Goal: Task Accomplishment & Management: Use online tool/utility

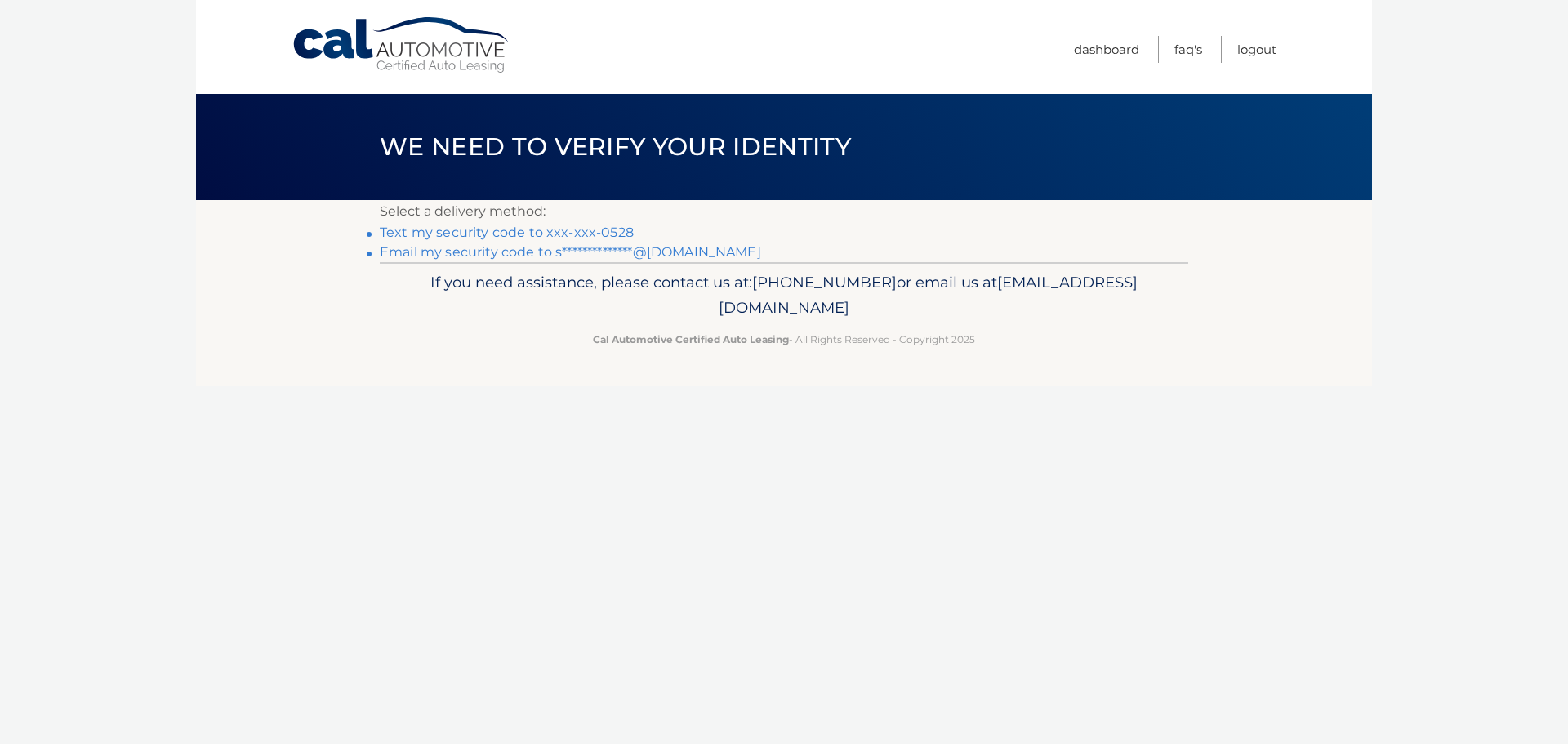
click at [496, 233] on link "Text my security code to xxx-xxx-0528" at bounding box center [506, 232] width 254 height 16
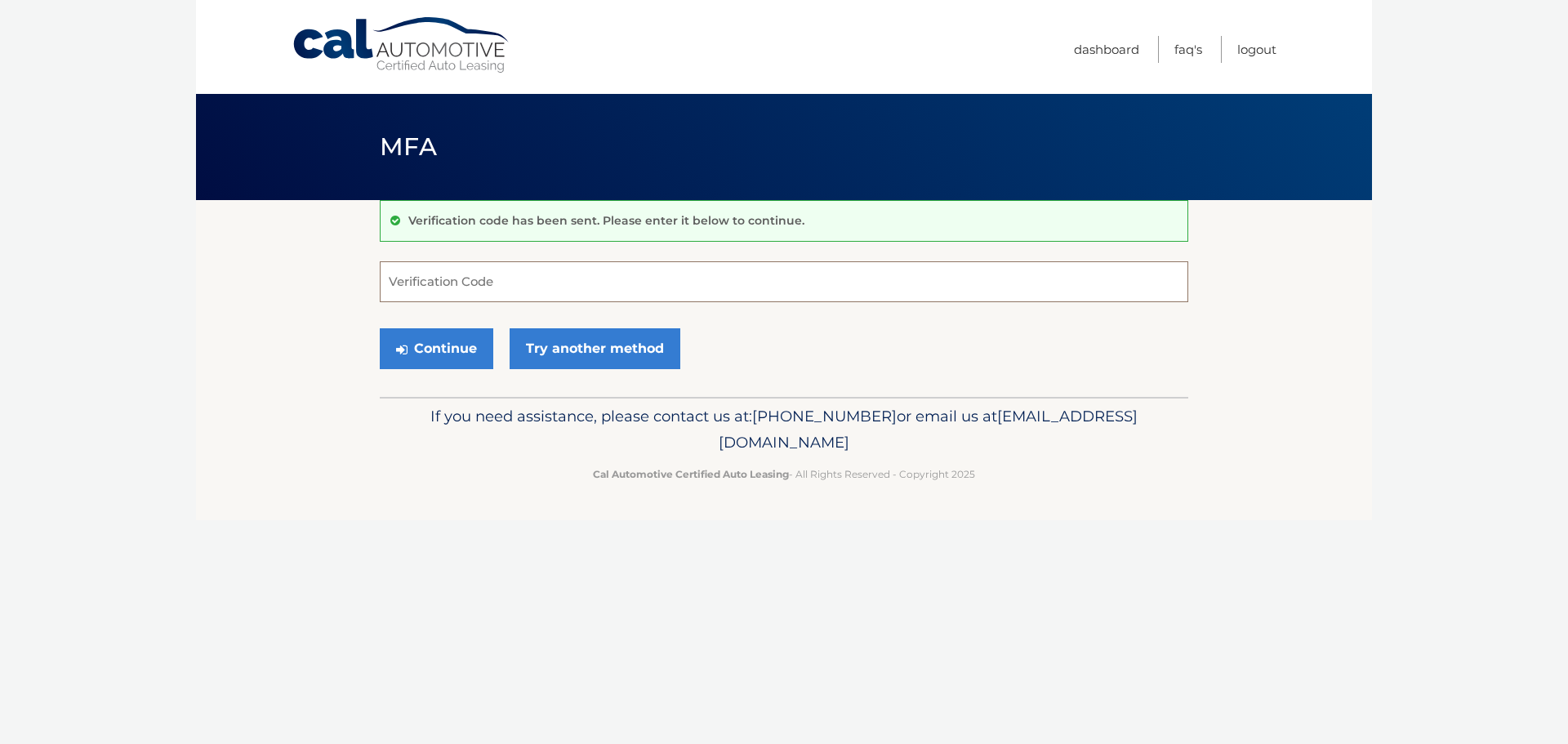
click at [572, 297] on input "Verification Code" at bounding box center [783, 281] width 808 height 40
type input "718211"
click at [380, 328] on button "Continue" at bounding box center [436, 349] width 113 height 40
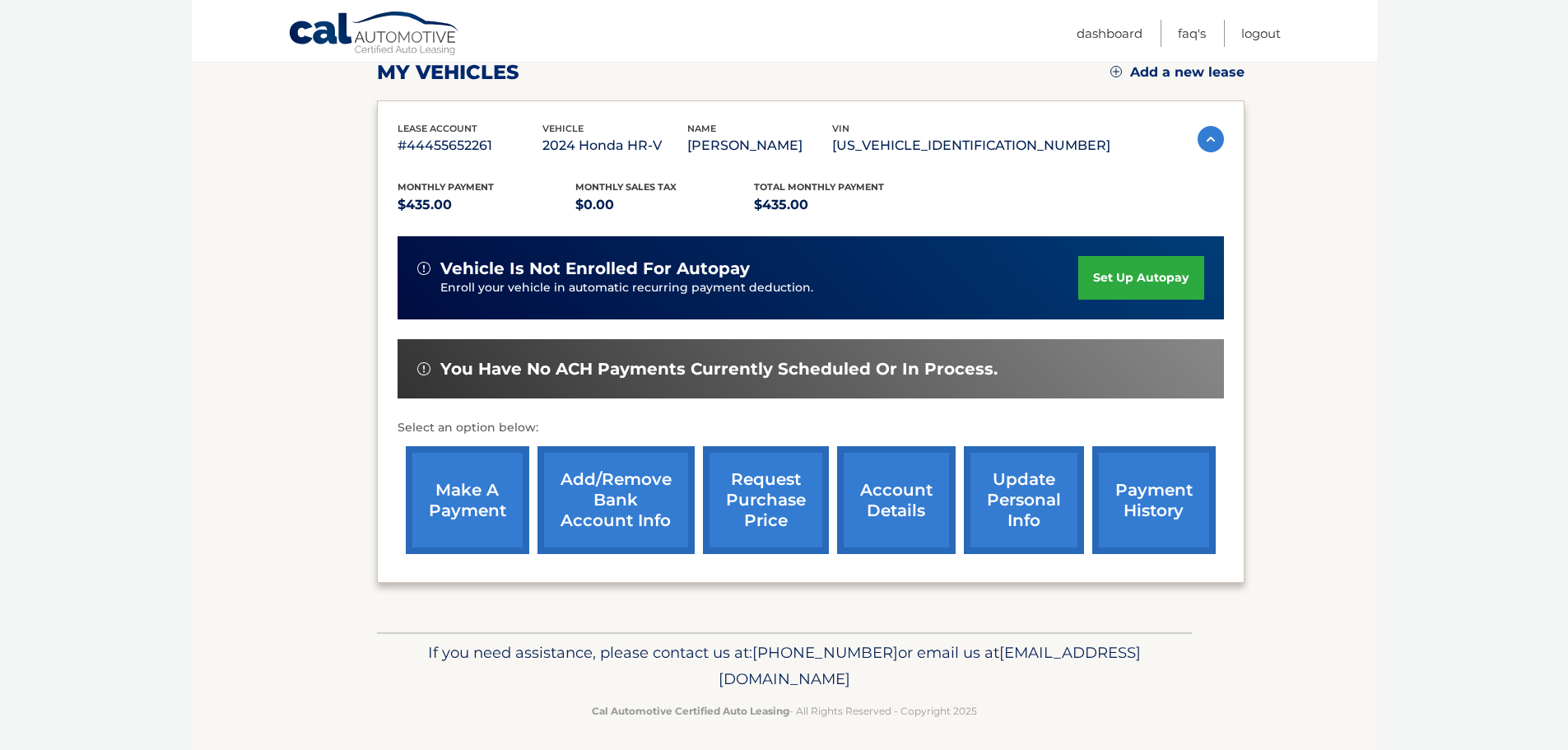
scroll to position [248, 0]
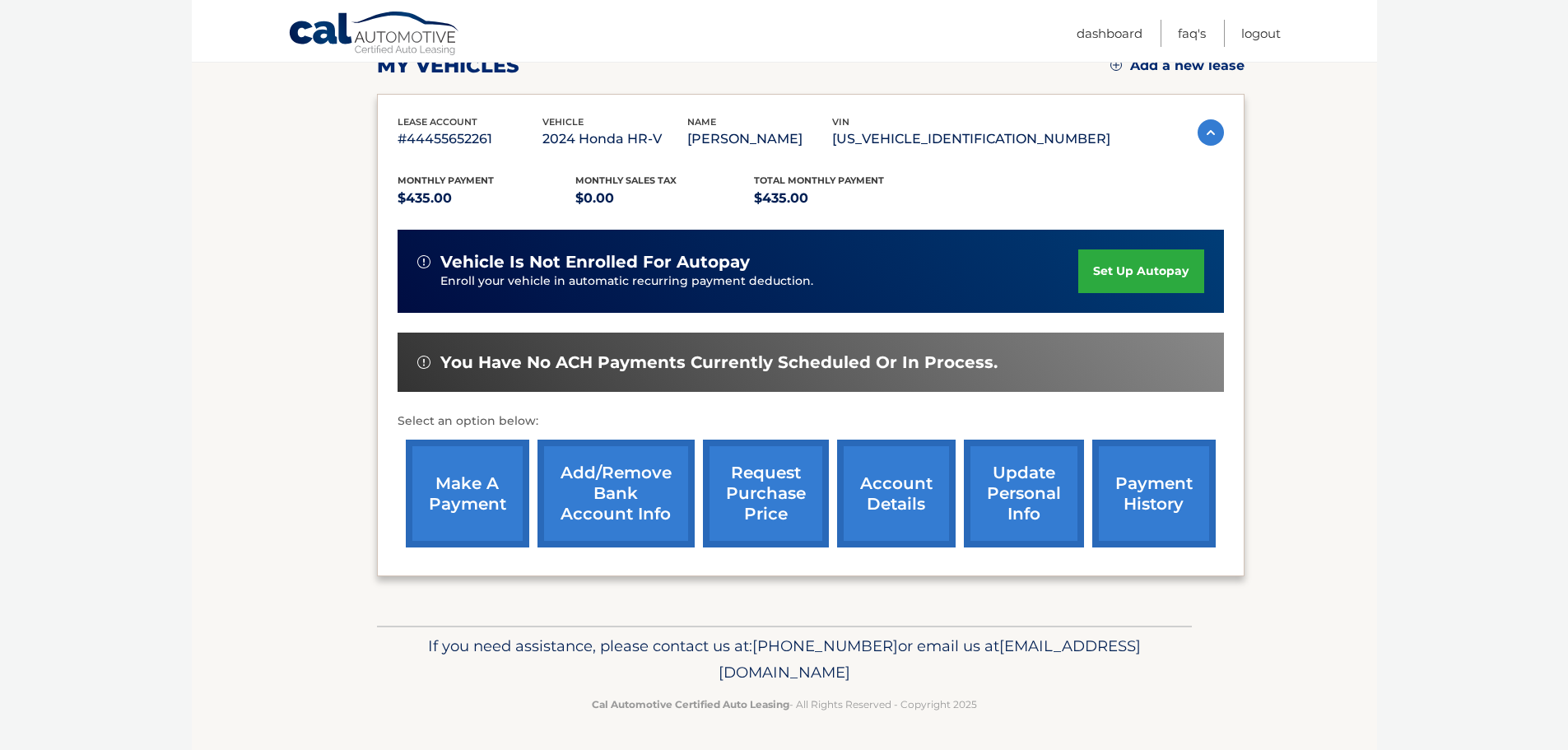
click at [462, 487] on link "make a payment" at bounding box center [467, 493] width 123 height 108
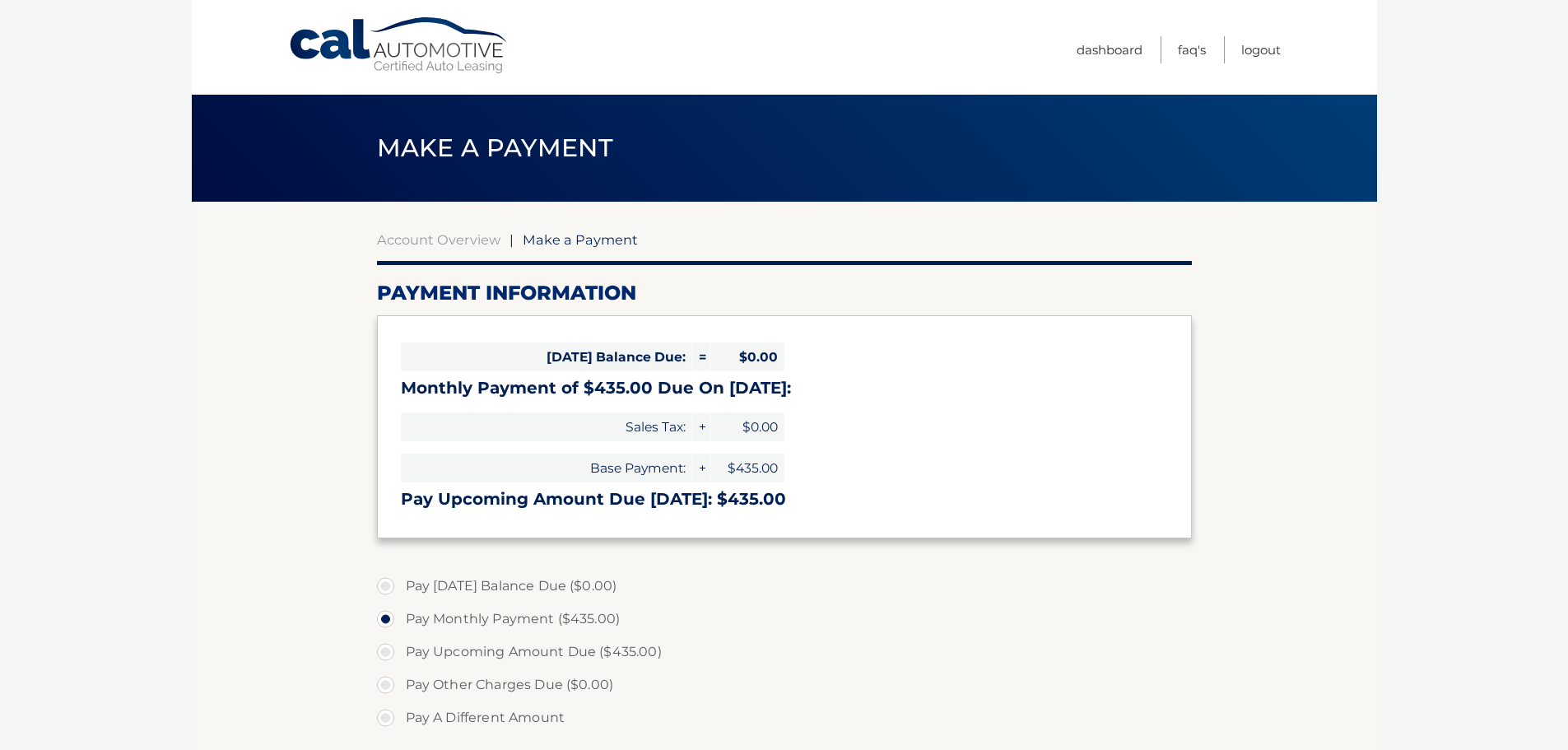
select select "MTA4MTQ3MDEtZmE3OS00YTFjLThmZDYtMDJiODhhYjk5MTQ2"
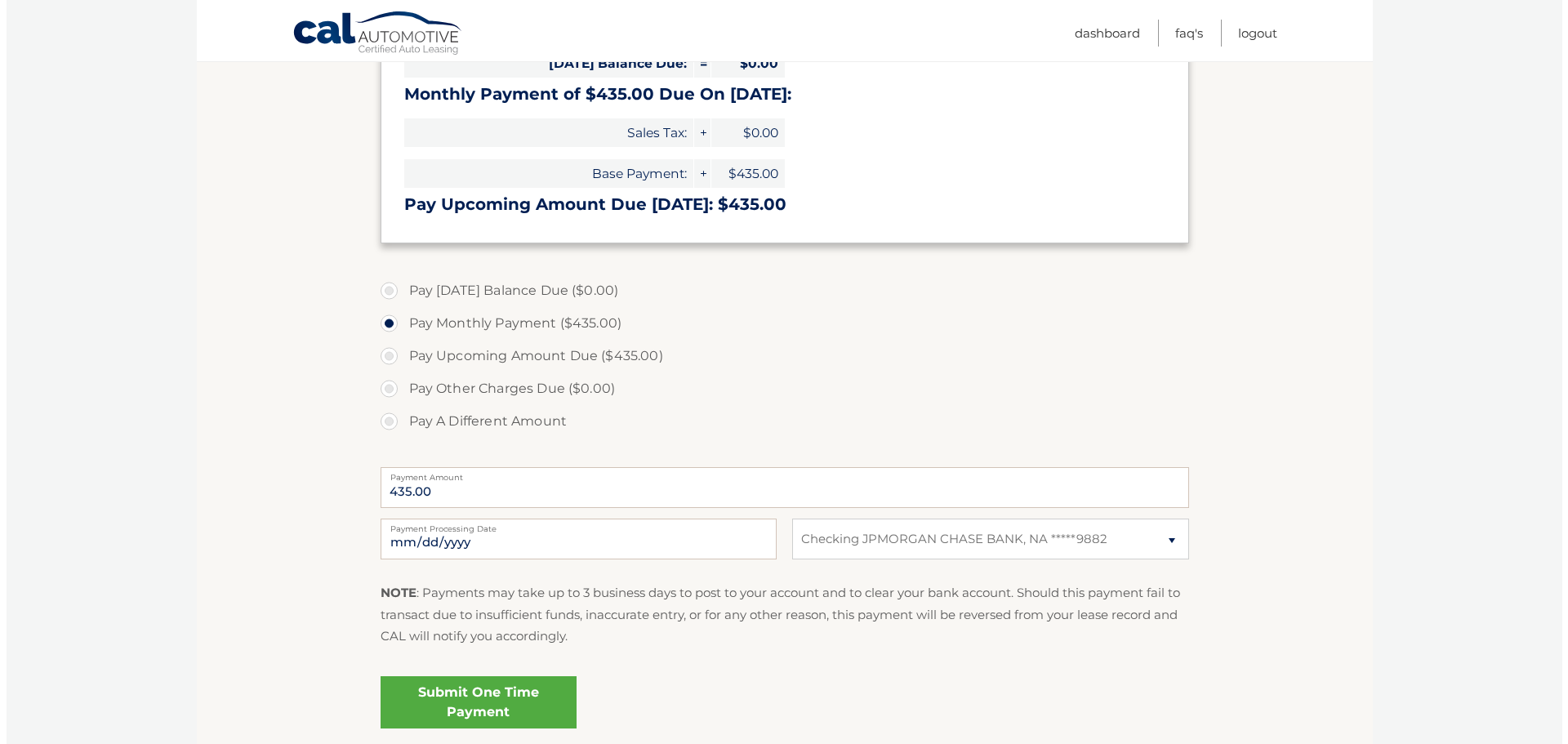
scroll to position [326, 0]
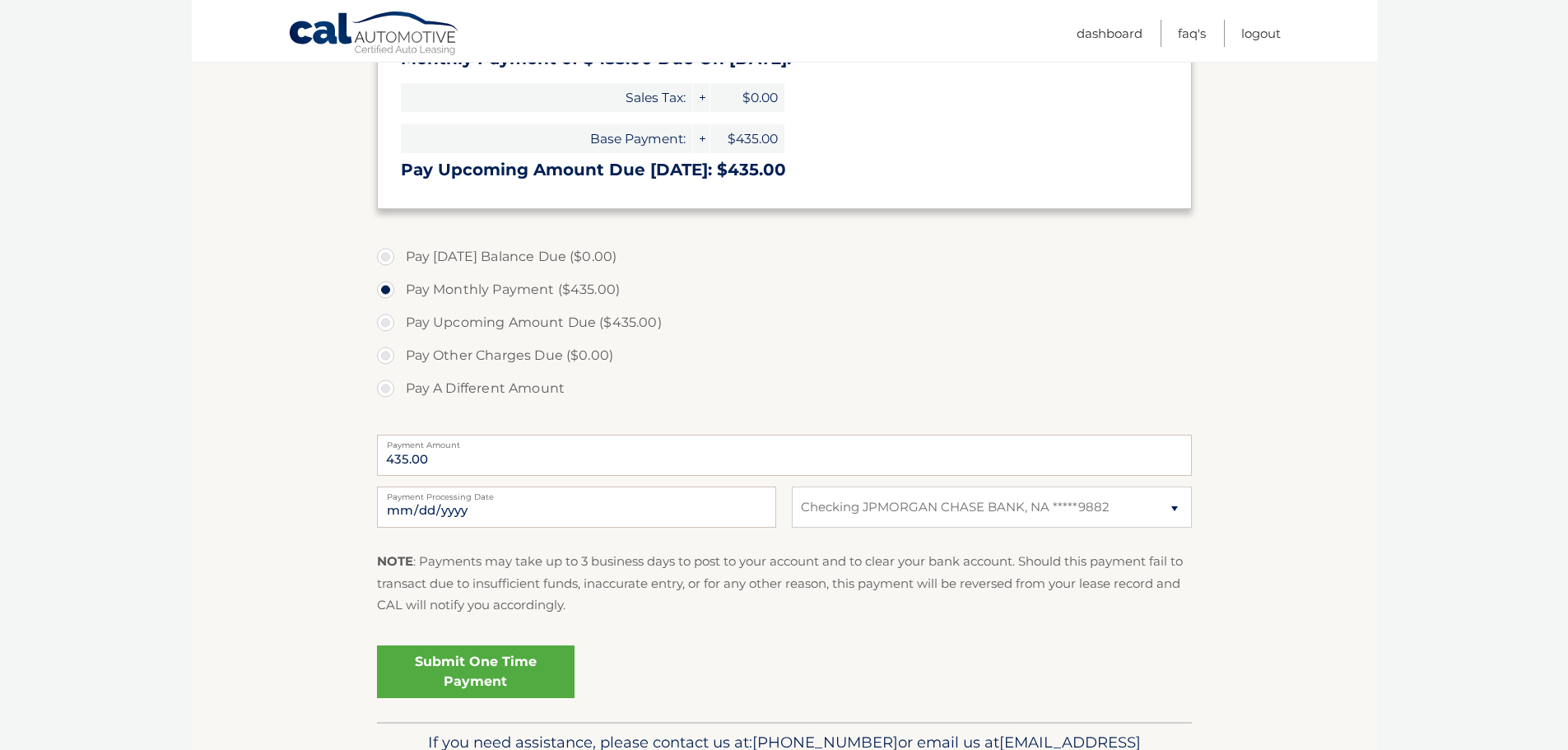
click at [483, 672] on link "Submit One Time Payment" at bounding box center [475, 671] width 197 height 53
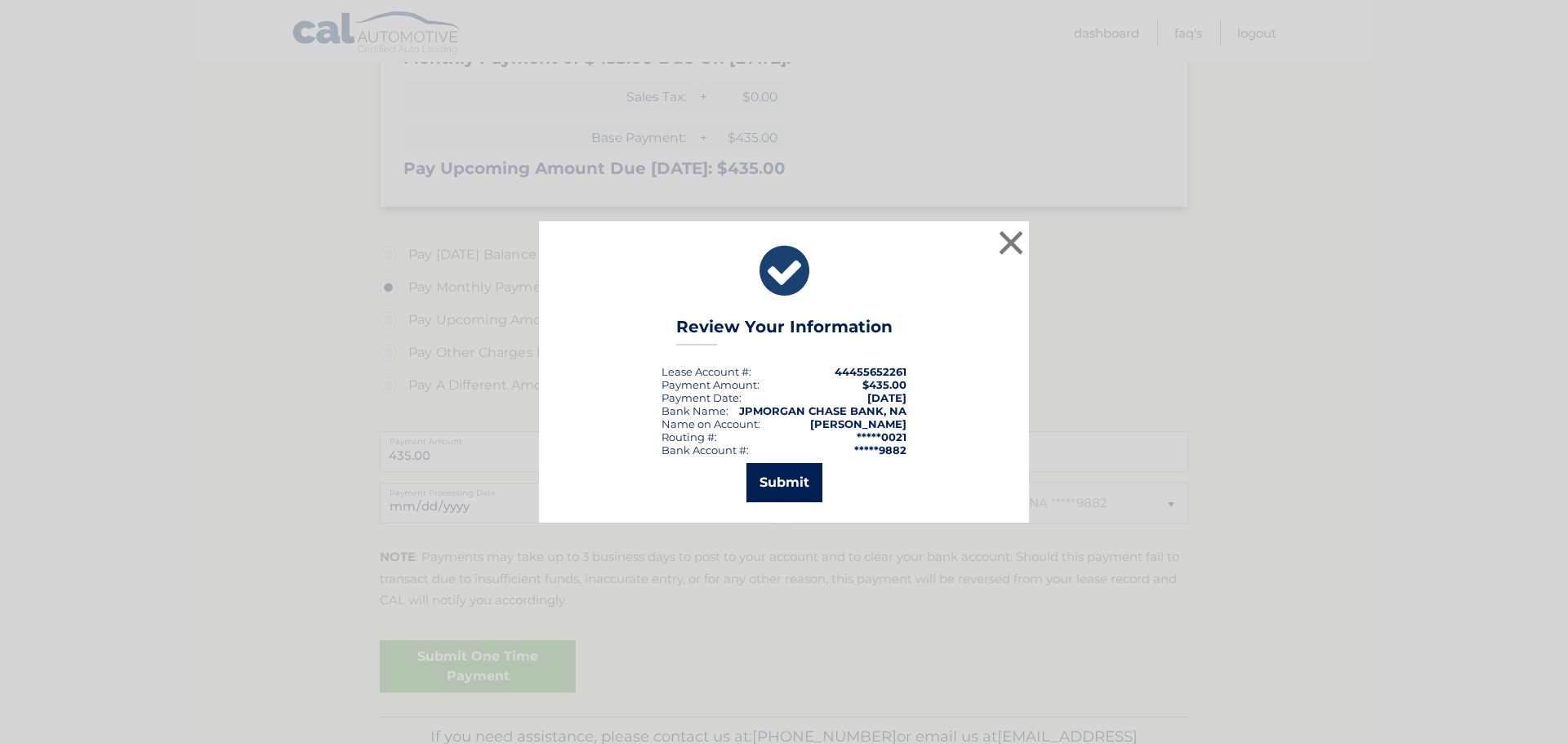
click at [775, 468] on button "Submit" at bounding box center [784, 483] width 76 height 40
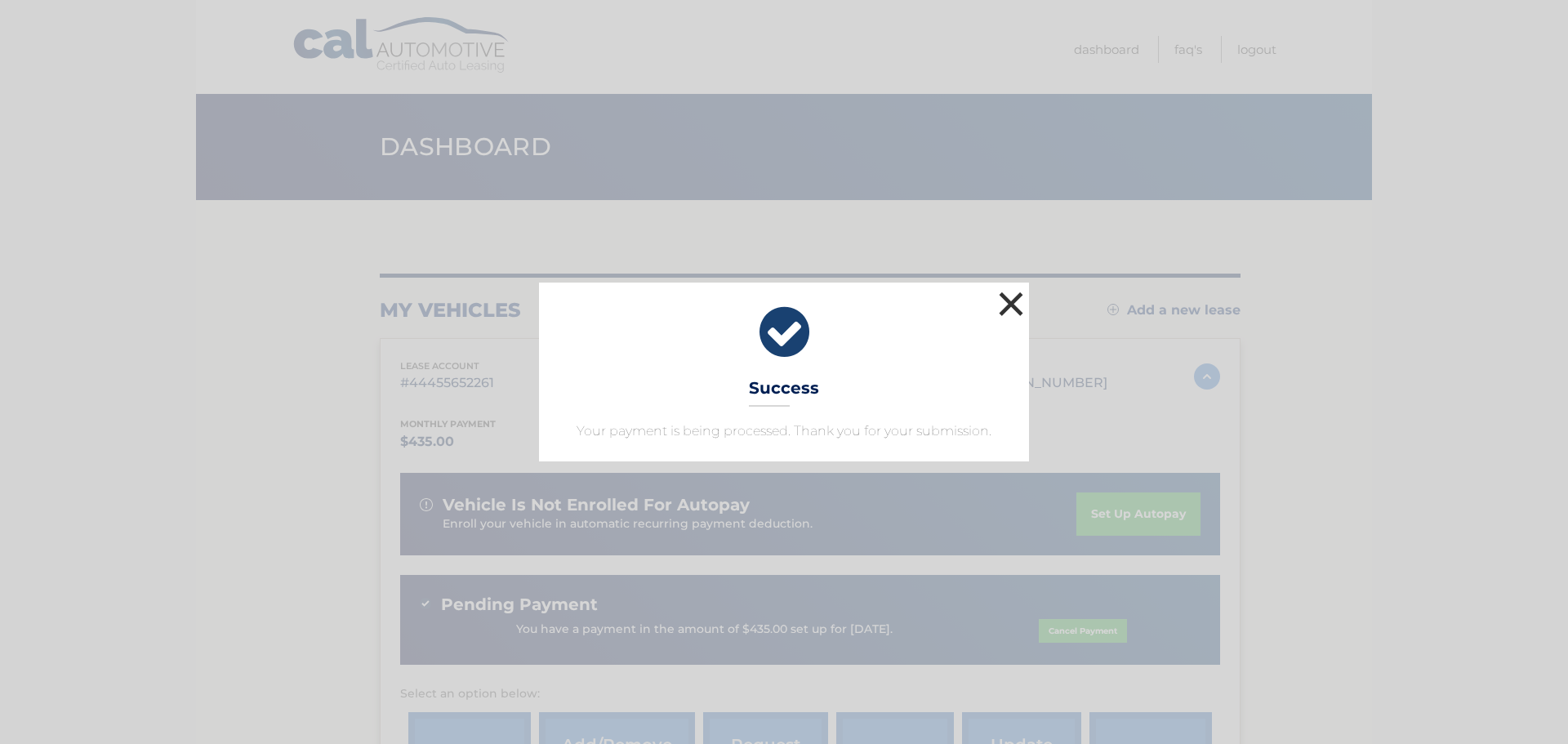
click at [1008, 312] on button "×" at bounding box center [1011, 304] width 33 height 33
